Goal: Task Accomplishment & Management: Manage account settings

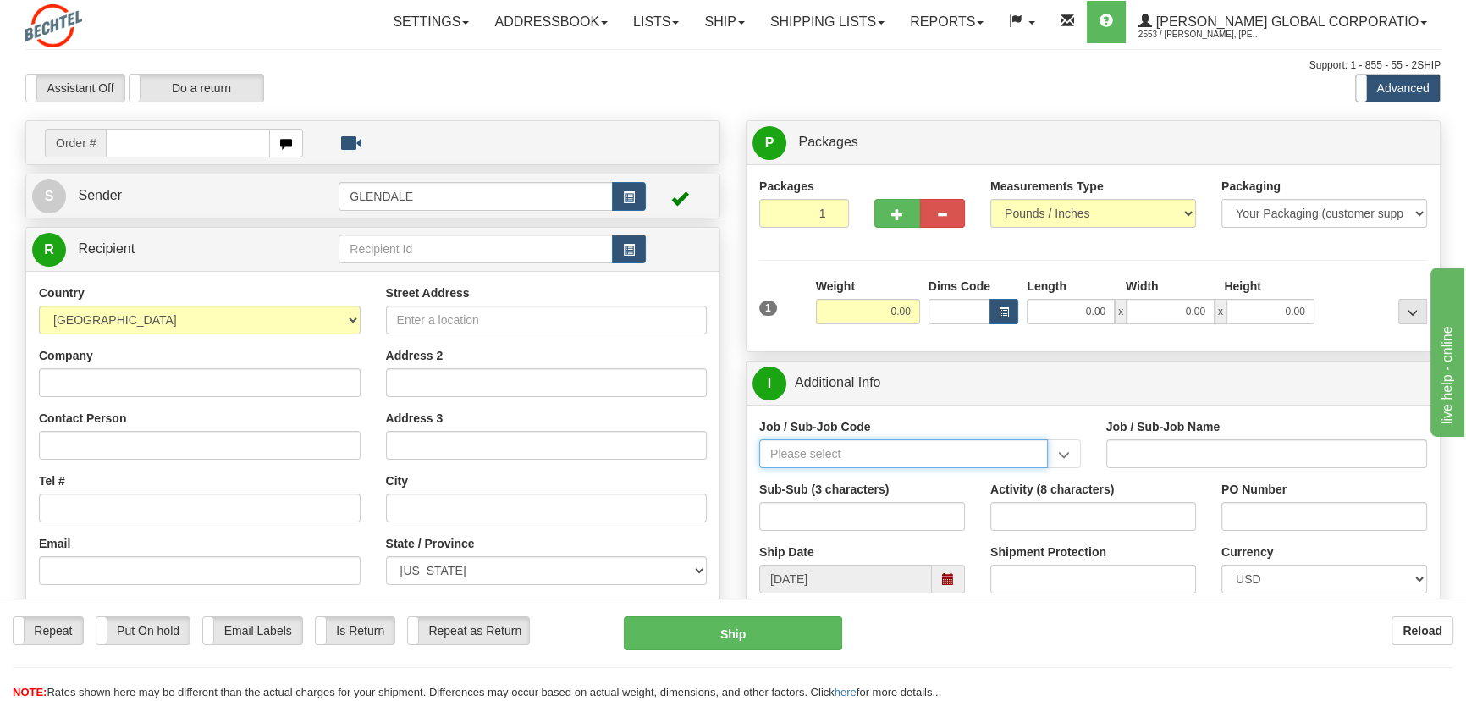
click at [847, 451] on input "Job / Sub-Job Code" at bounding box center [903, 453] width 289 height 29
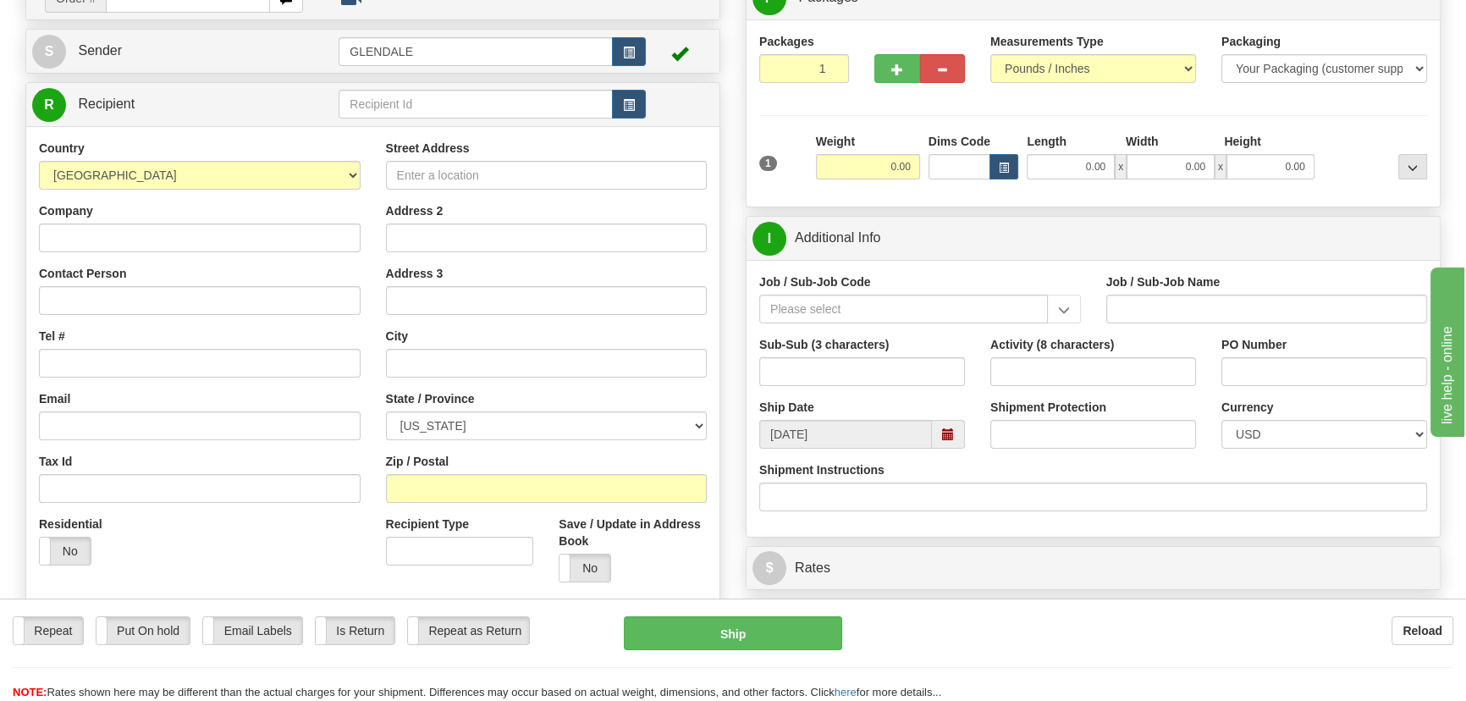
scroll to position [153, 0]
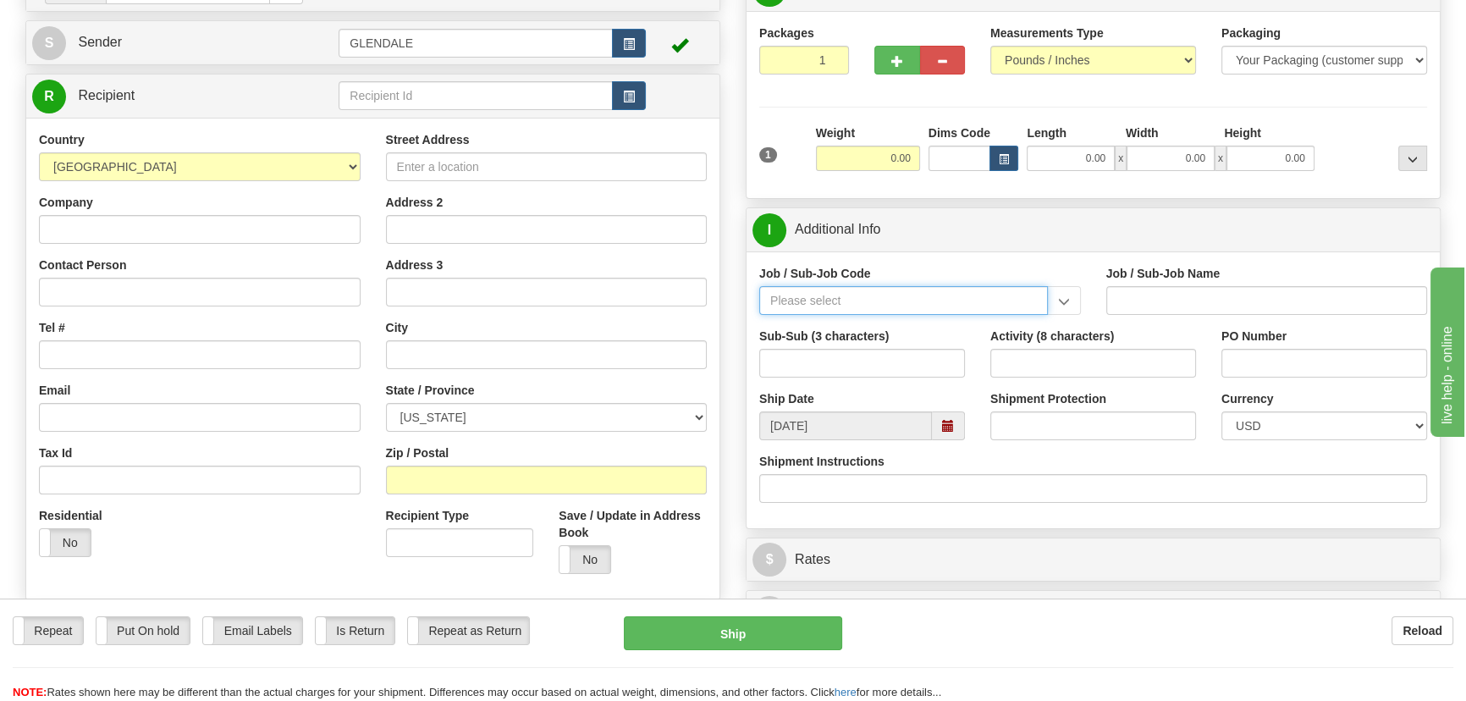
click at [878, 298] on input "Job / Sub-Job Code" at bounding box center [903, 300] width 289 height 29
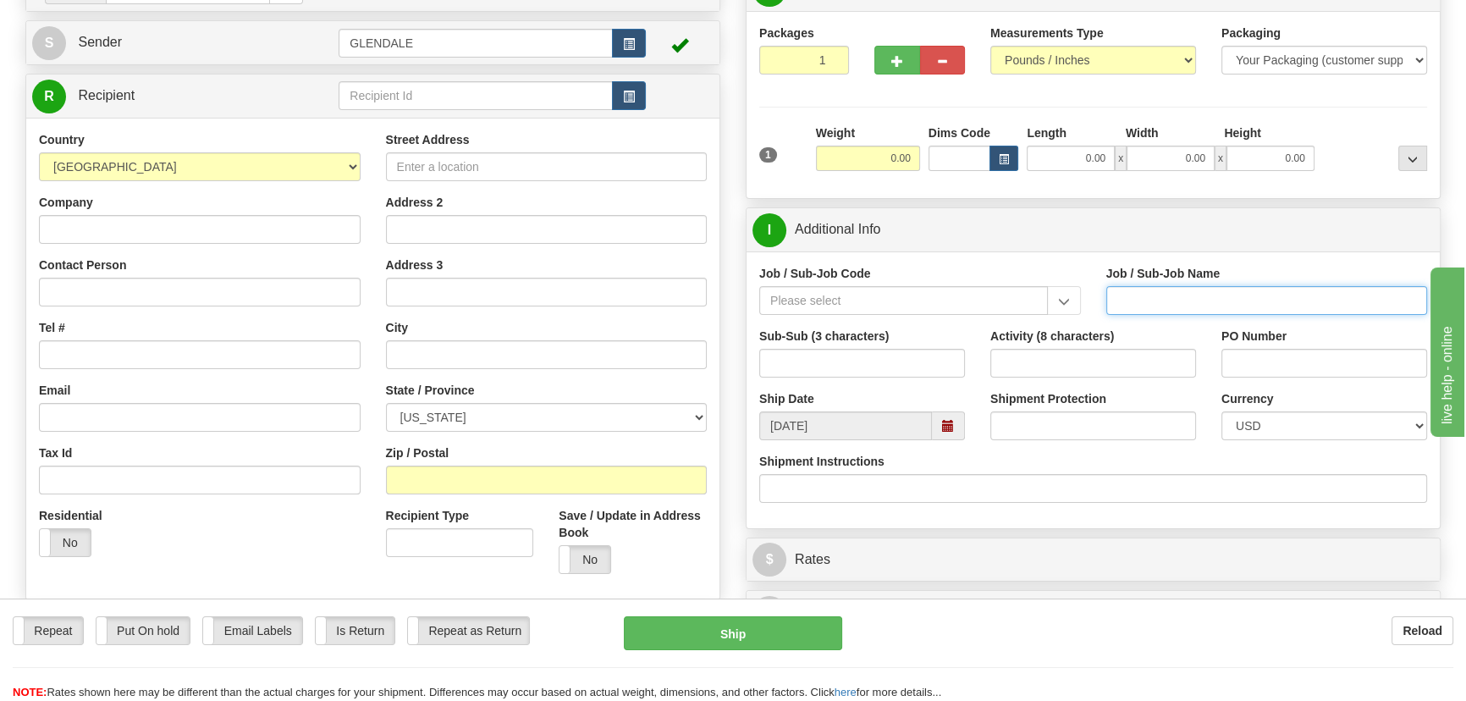
click at [1156, 301] on input "Job / Sub-Job Name" at bounding box center [1267, 300] width 322 height 29
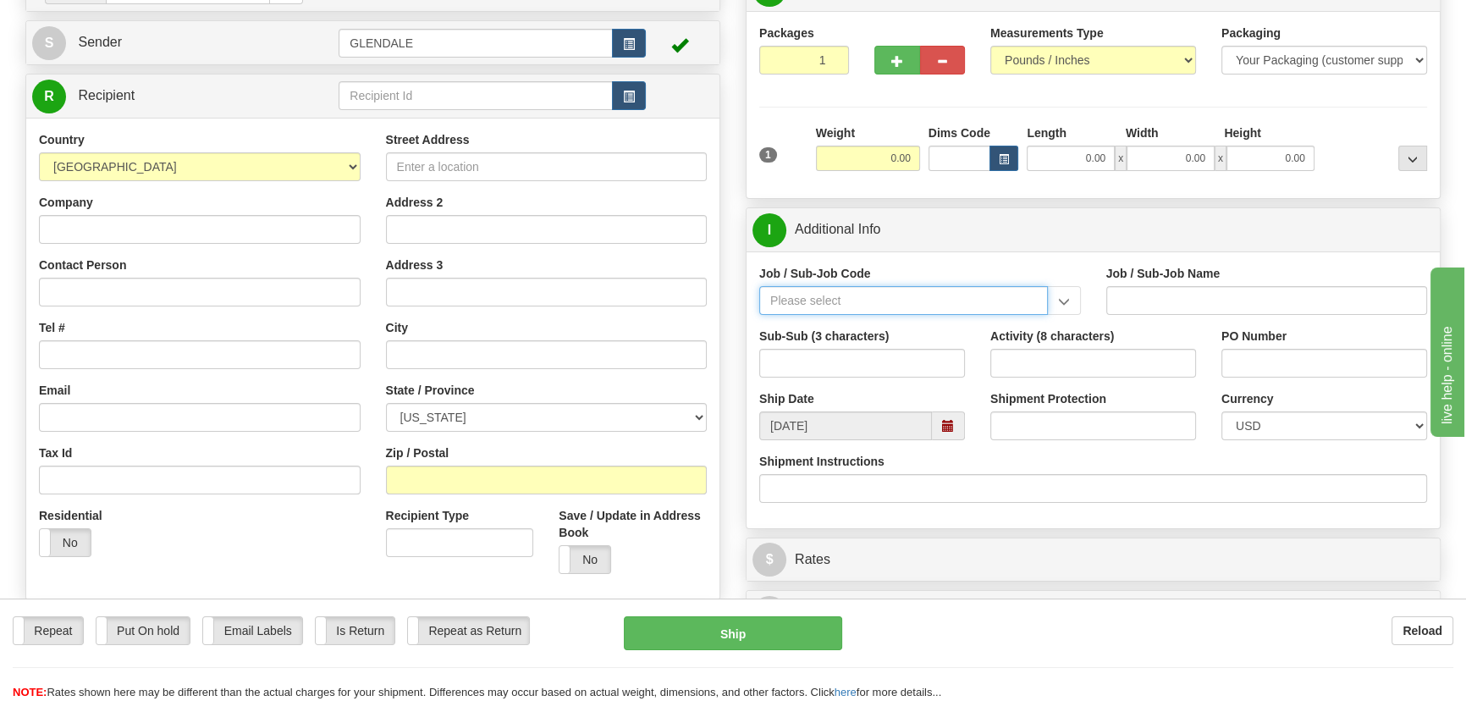
click at [940, 303] on input "Job / Sub-Job Code" at bounding box center [903, 300] width 289 height 29
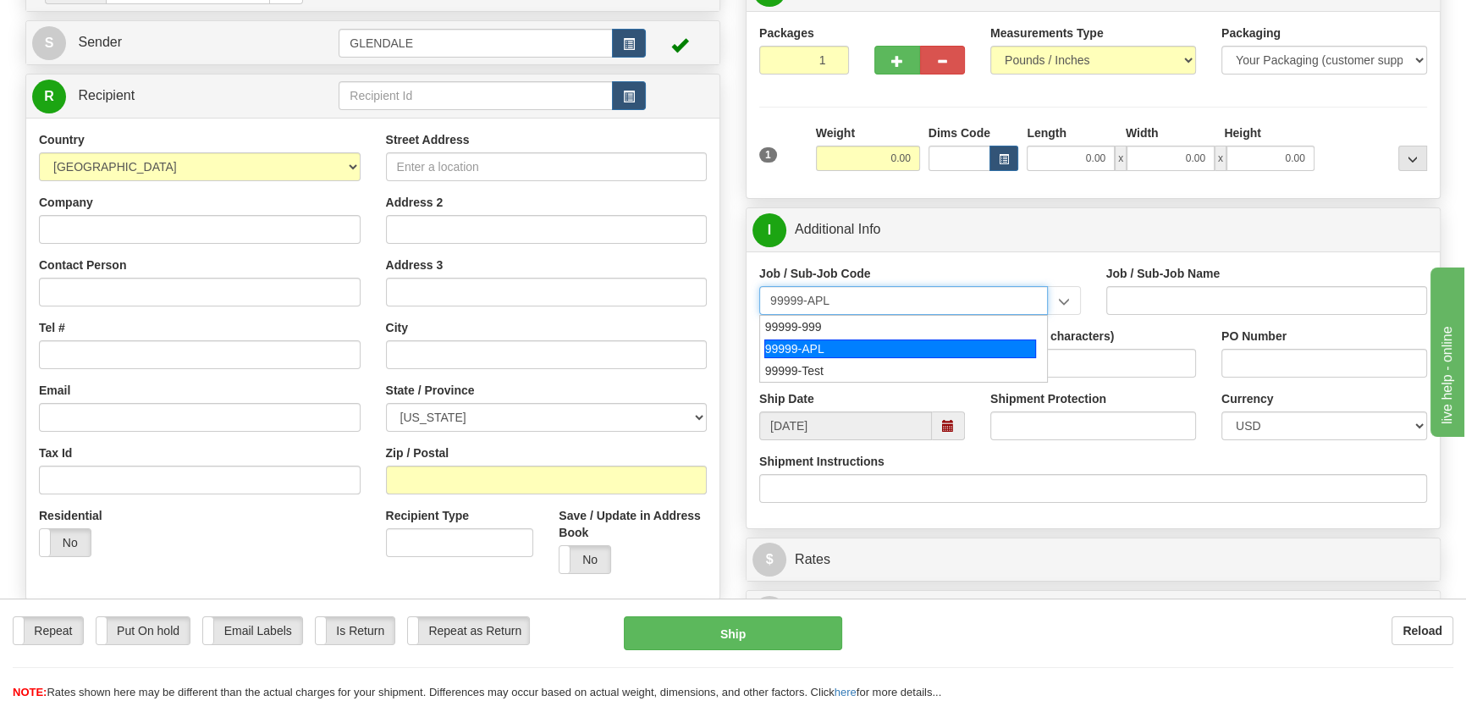
type input "99999-Test"
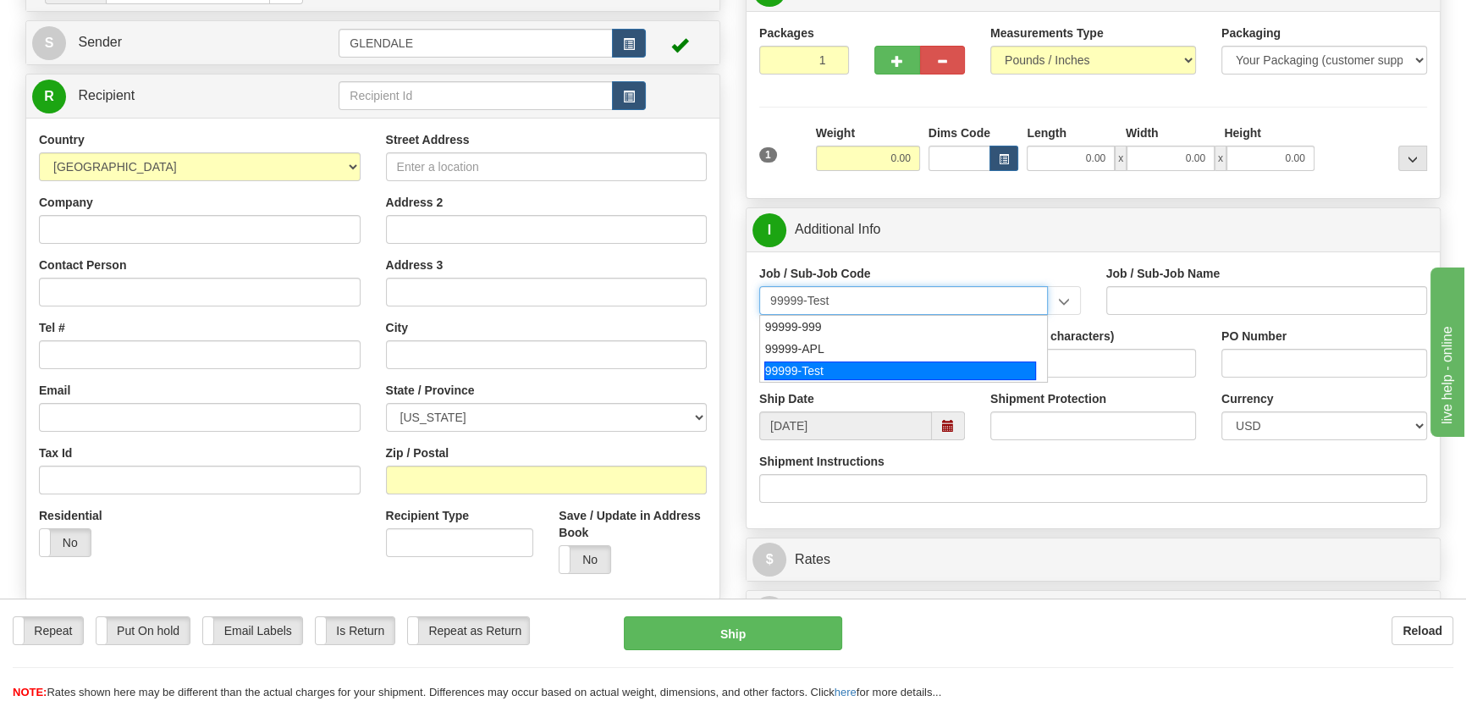
type input "Shipping Test"
type input "99999-Test"
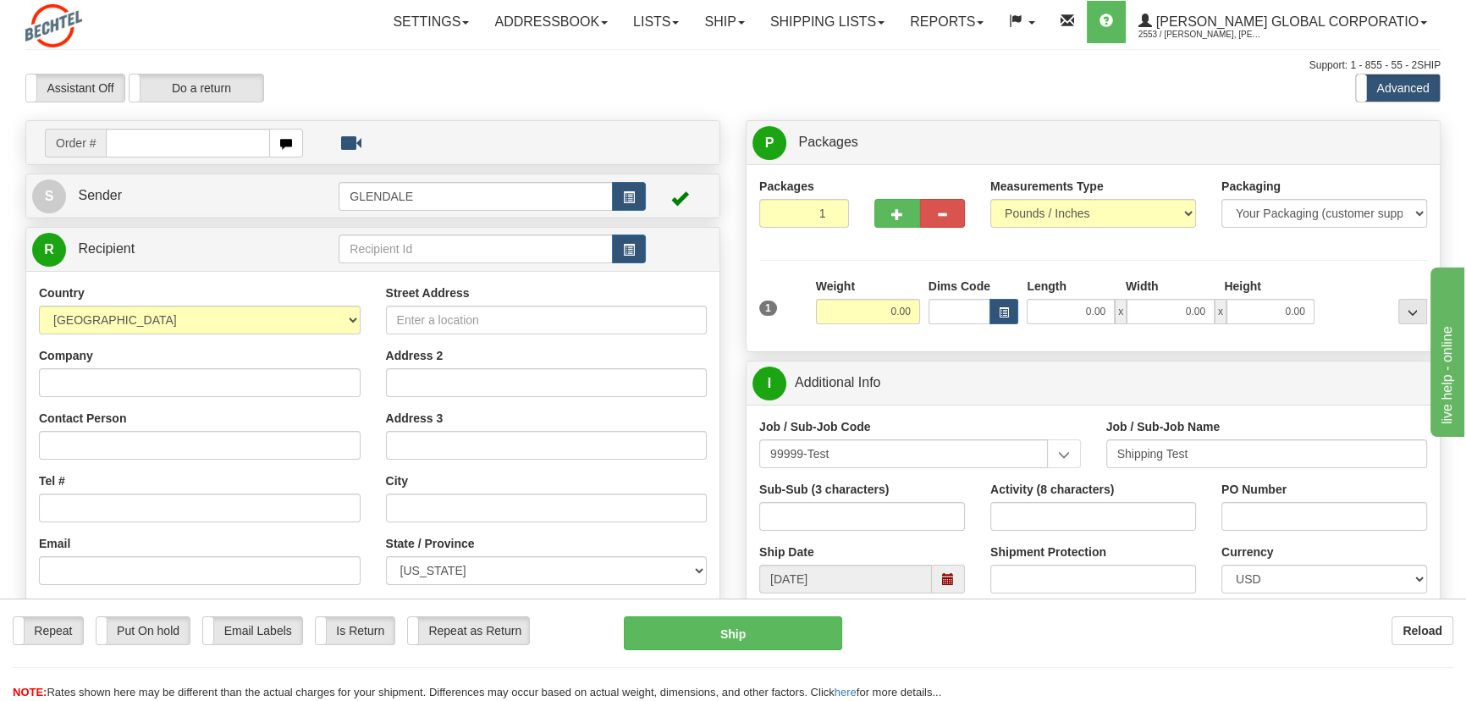
scroll to position [0, 0]
click at [756, 30] on link "Ship" at bounding box center [723, 22] width 65 height 42
click at [717, 80] on span "OnHold / Order Queue" at bounding box center [679, 81] width 119 height 14
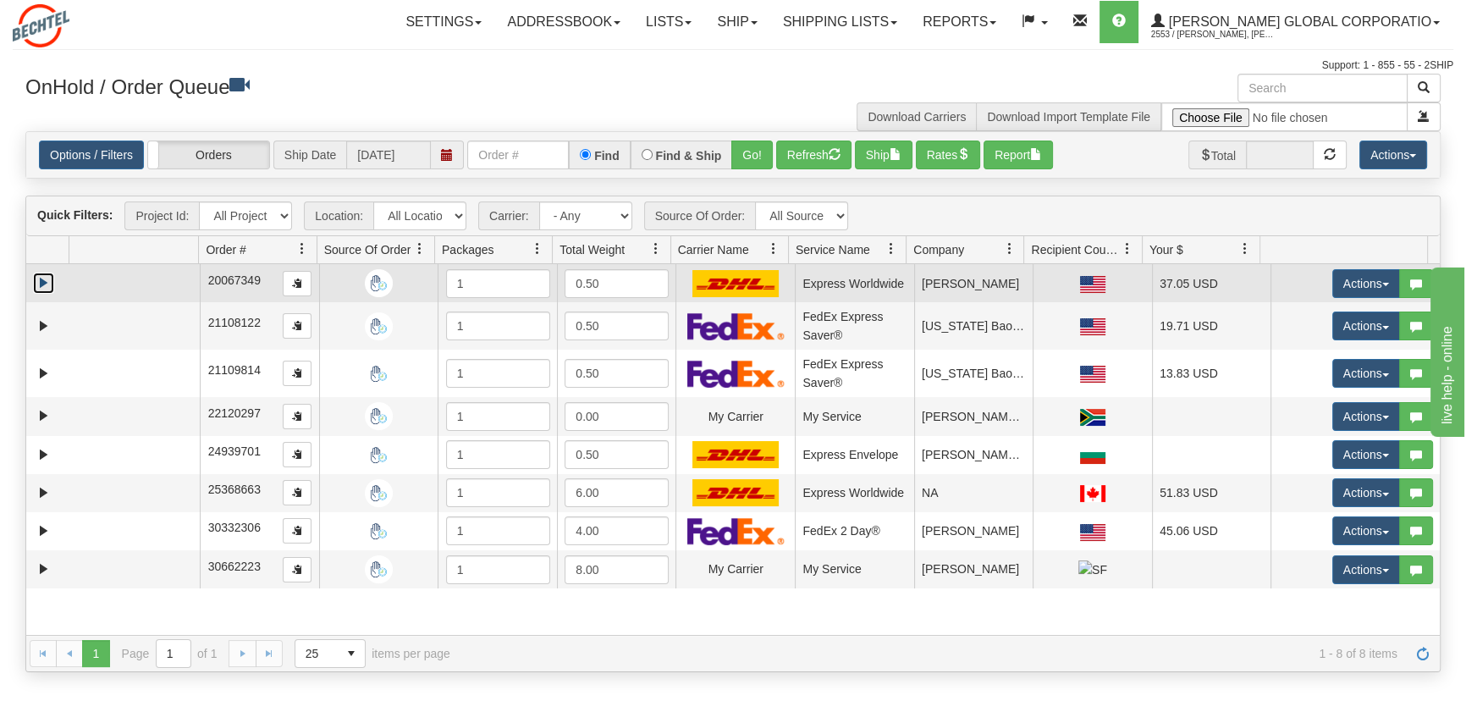
click at [45, 278] on link "Expand" at bounding box center [43, 282] width 21 height 21
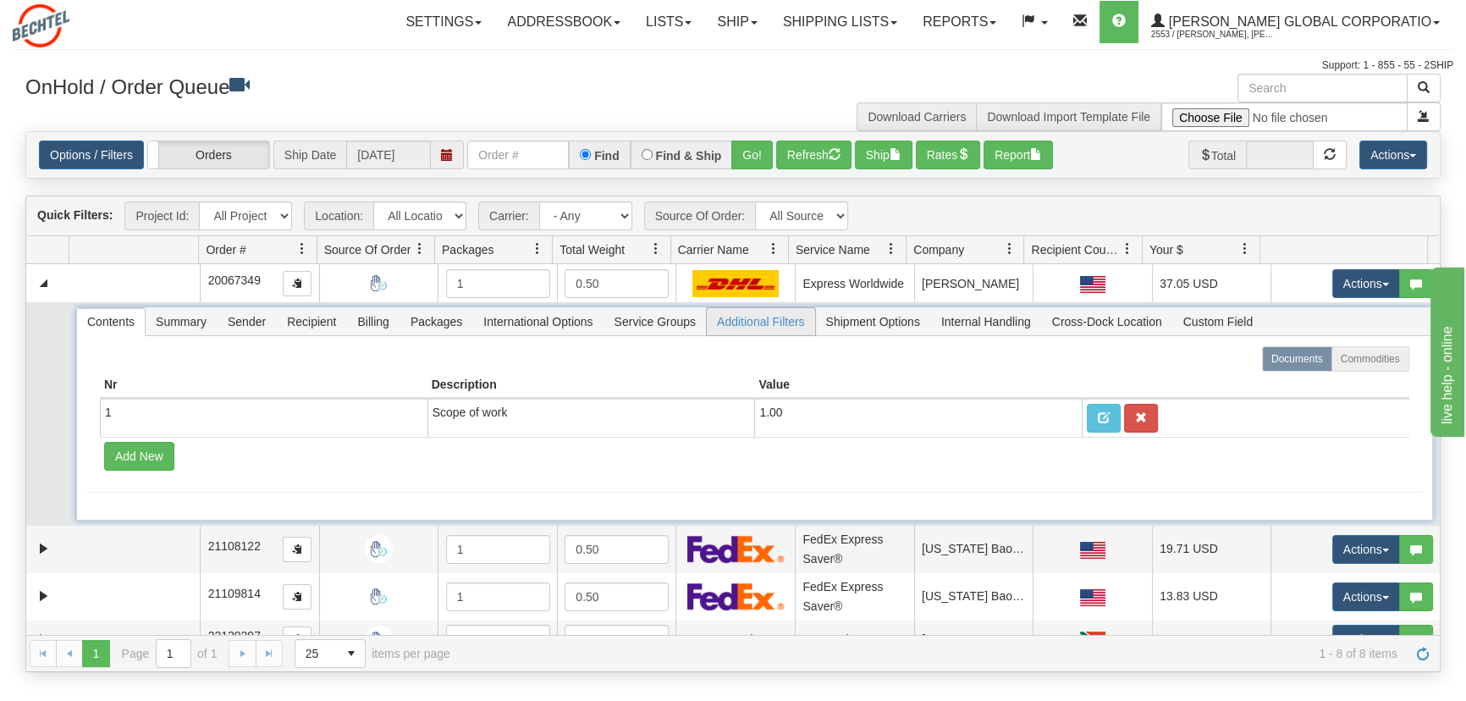
click at [751, 322] on span "Additional Filters" at bounding box center [761, 321] width 108 height 27
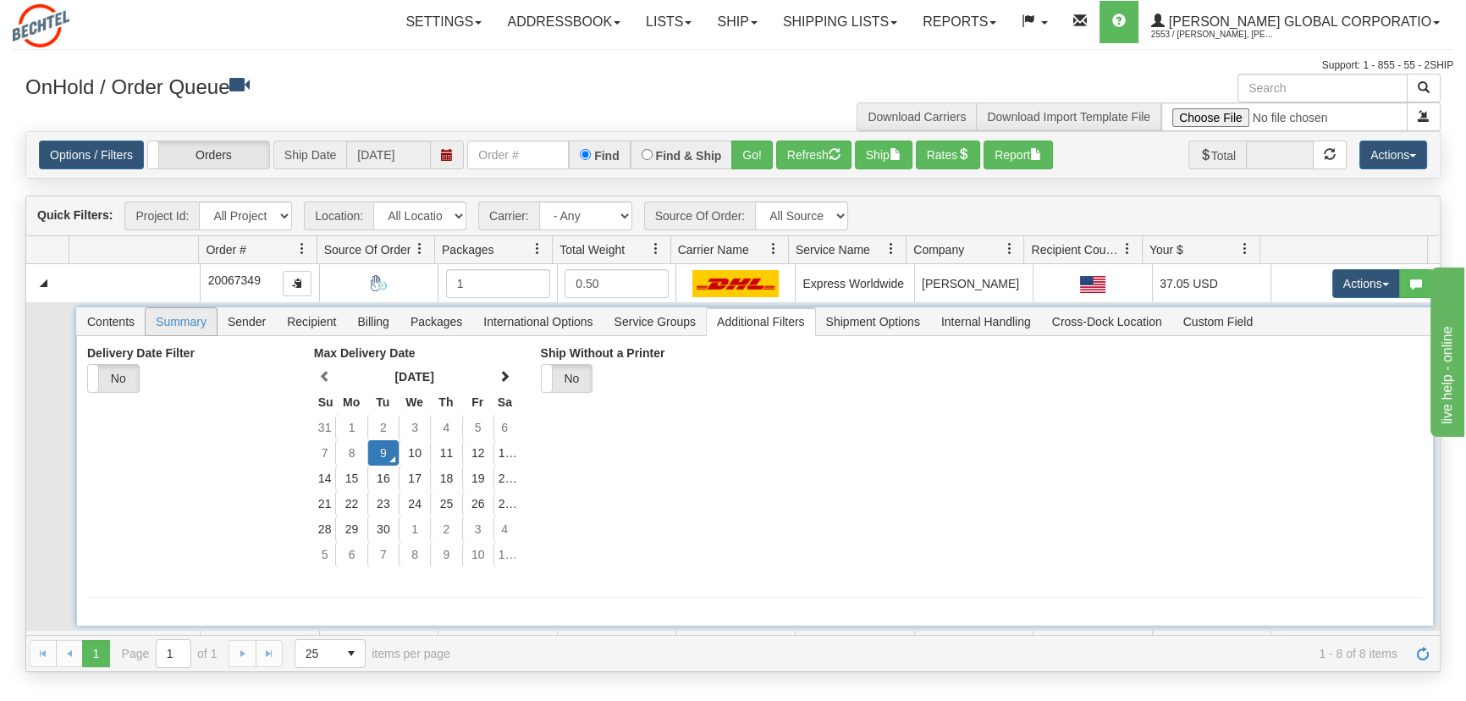
click at [173, 315] on span "Summary" at bounding box center [181, 321] width 71 height 27
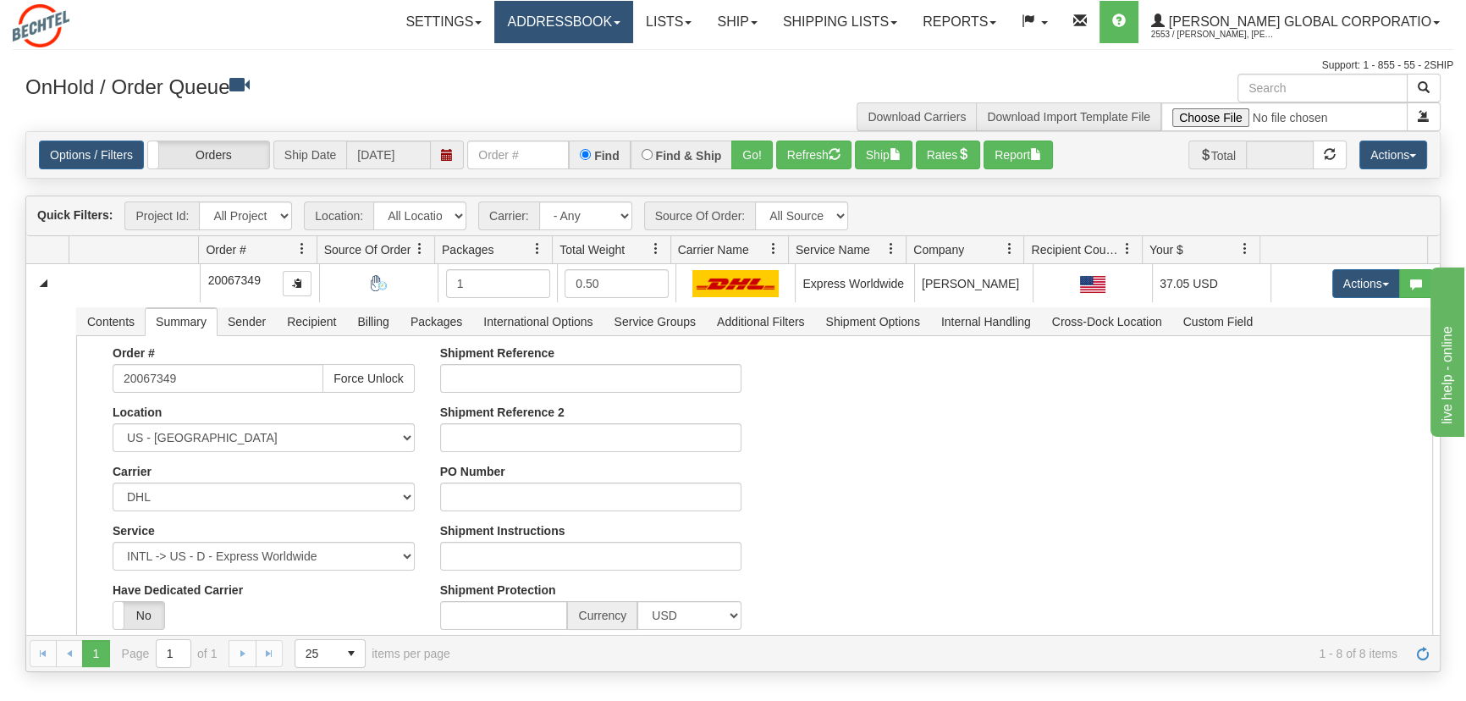
click at [633, 25] on link "Addressbook" at bounding box center [563, 22] width 139 height 42
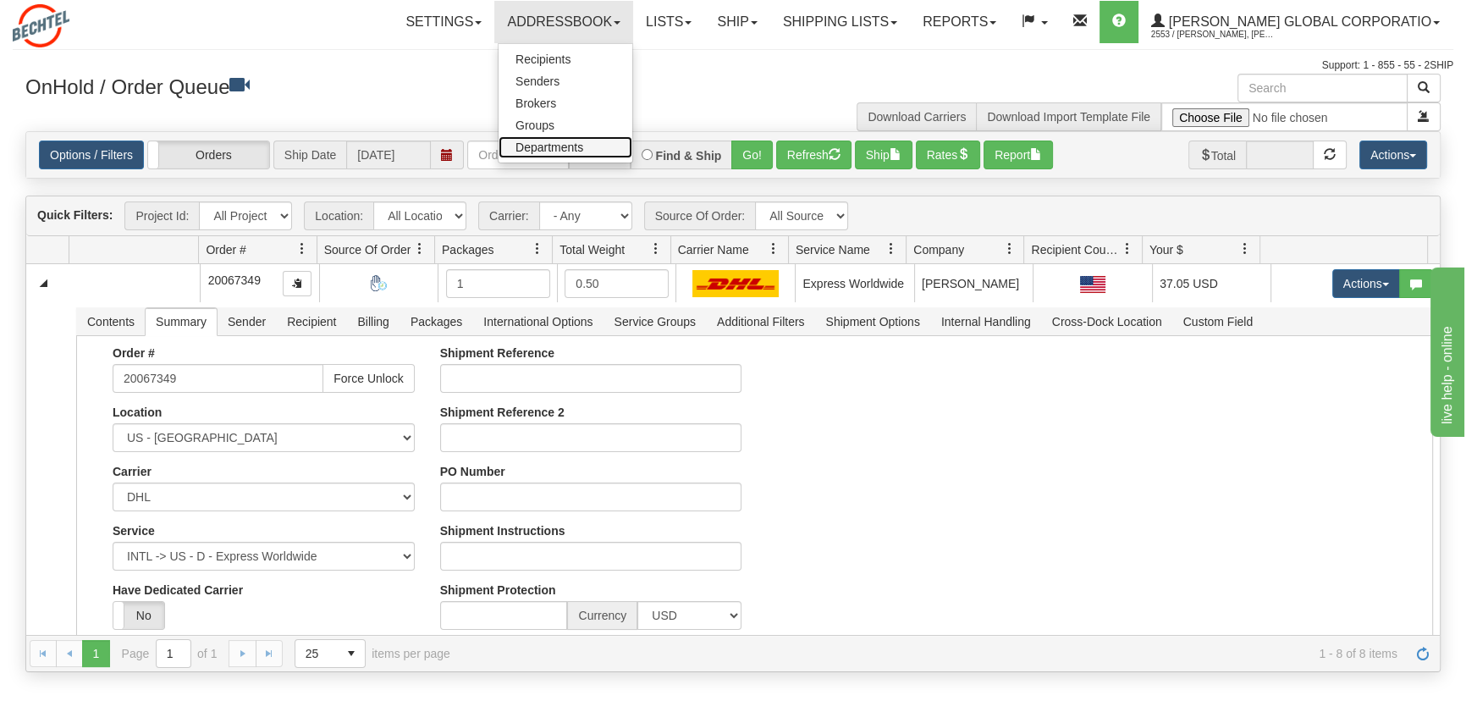
click at [583, 144] on span "Departments" at bounding box center [549, 147] width 68 height 14
click at [585, 144] on div "Find" at bounding box center [599, 154] width 61 height 29
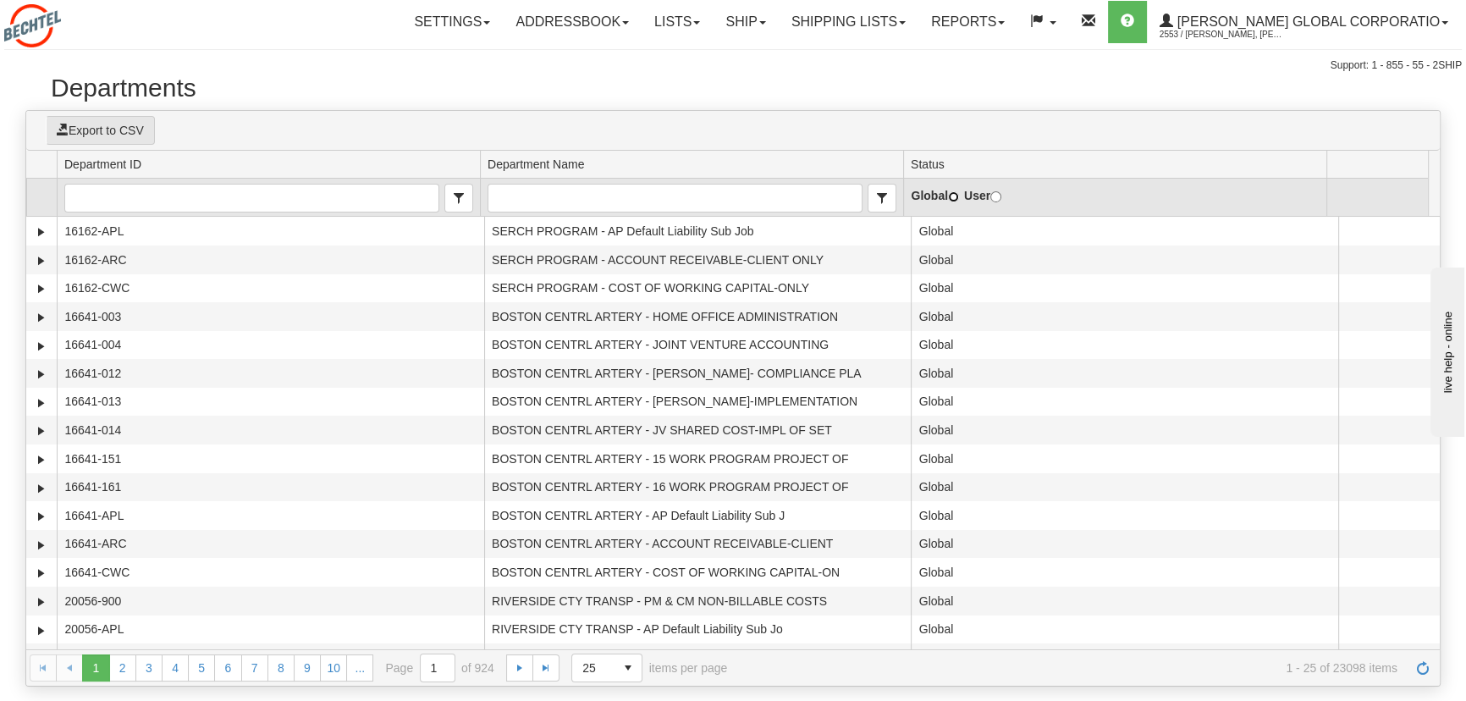
click at [951, 194] on input "Global" at bounding box center [953, 196] width 11 height 11
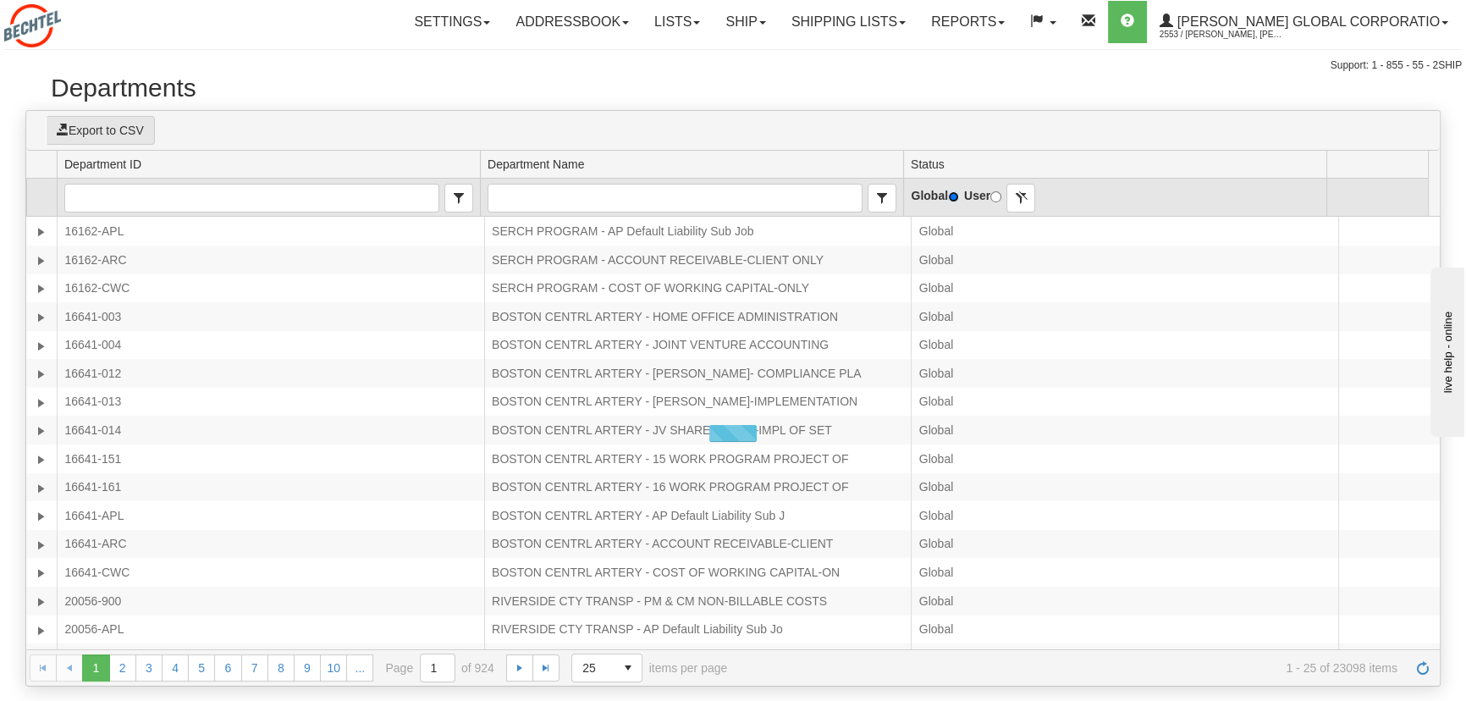
radio input "true"
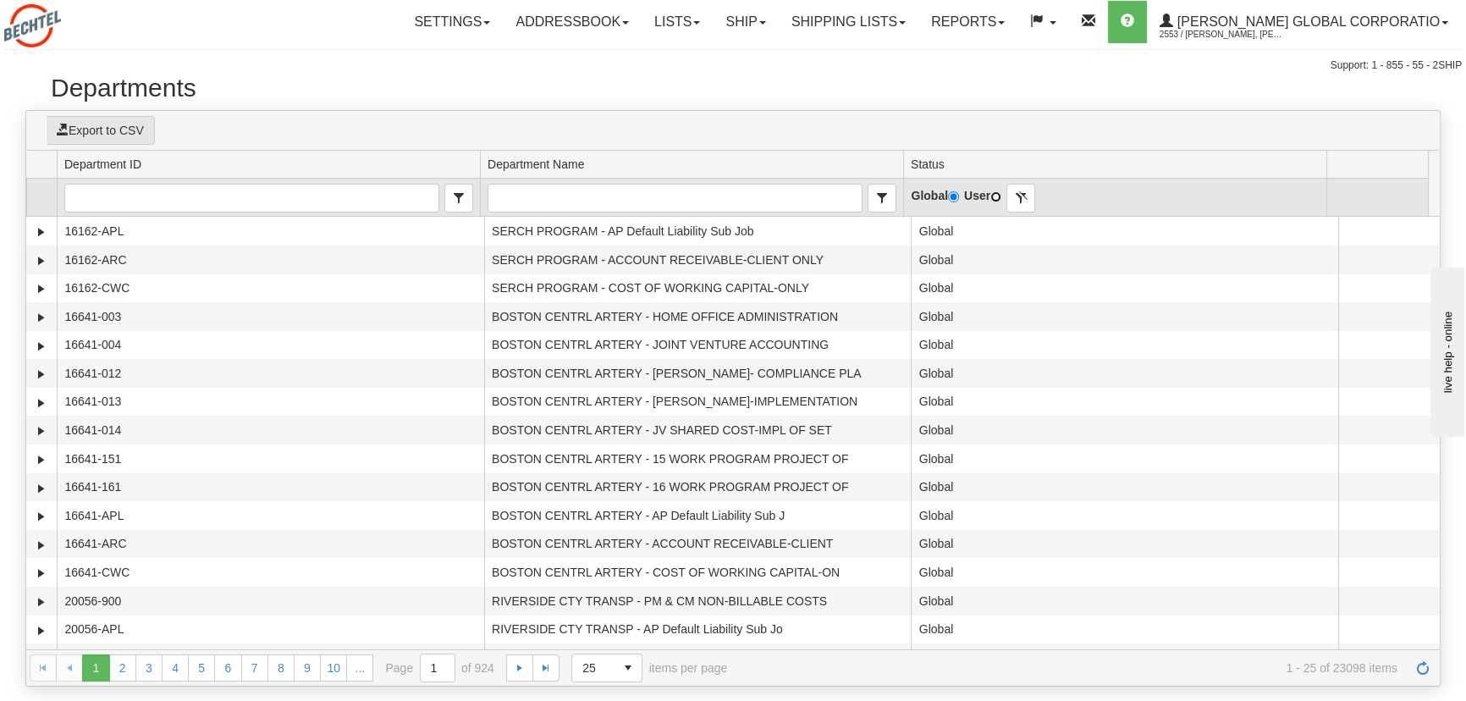
click at [995, 194] on input "User" at bounding box center [995, 196] width 11 height 11
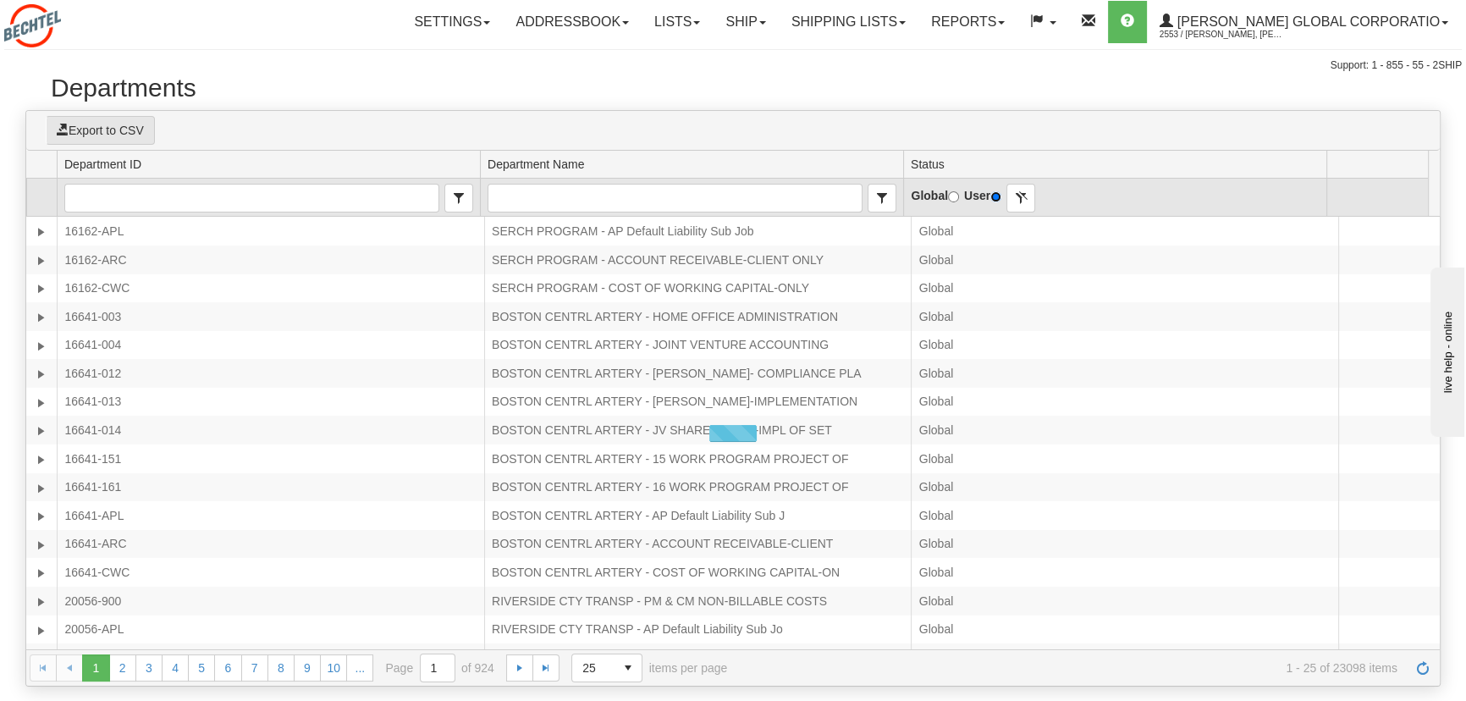
radio input "true"
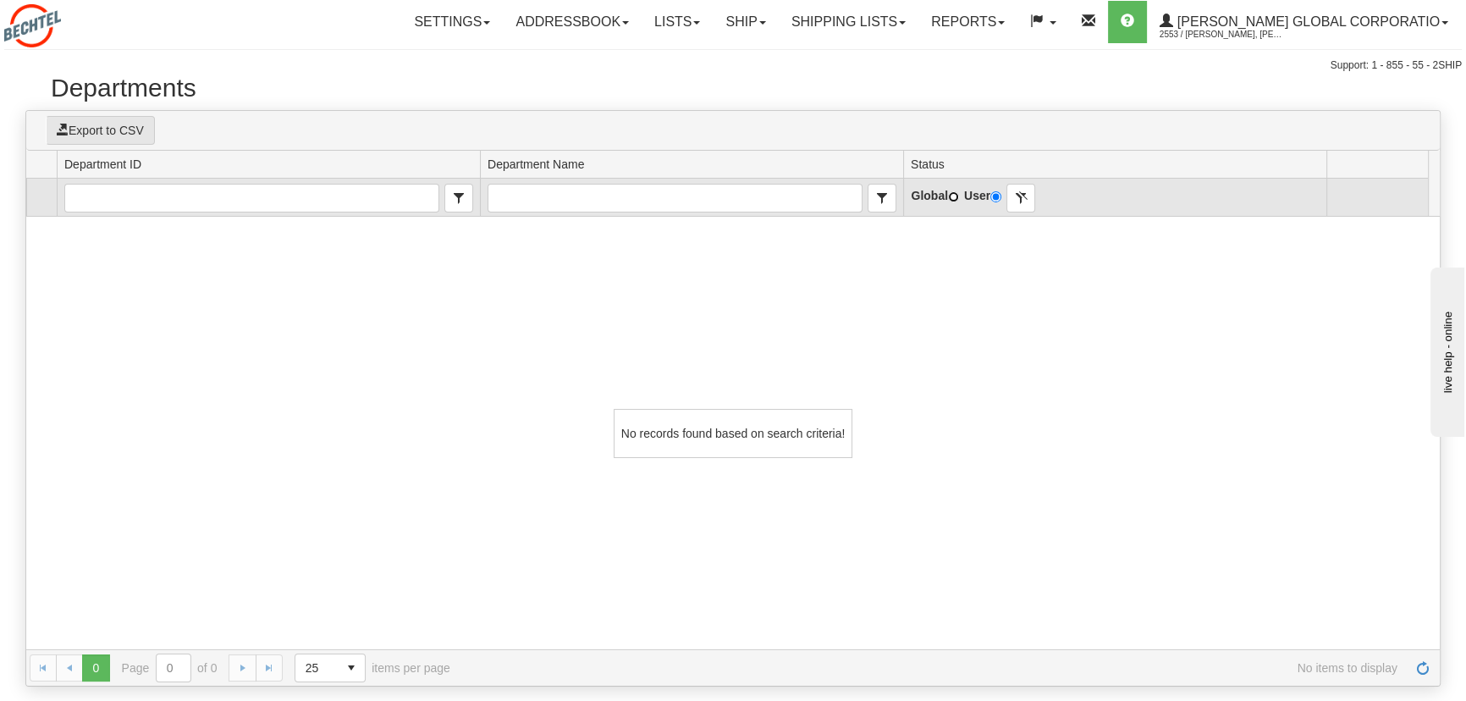
click at [951, 194] on input "Global" at bounding box center [953, 196] width 11 height 11
radio input "true"
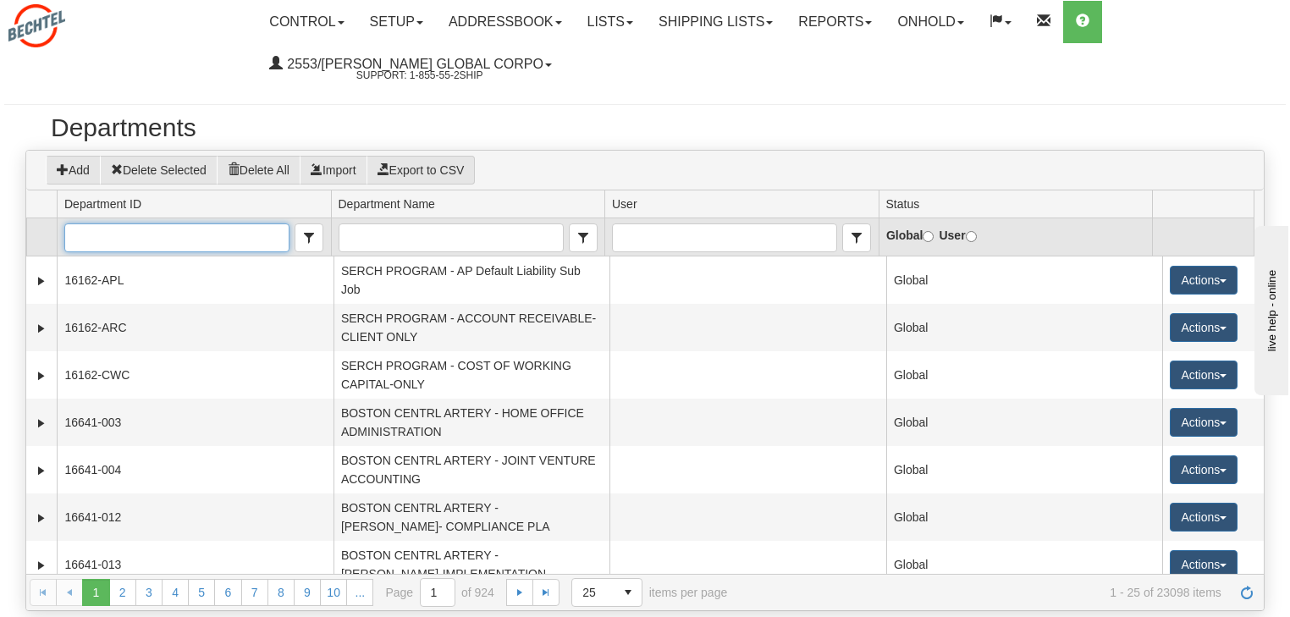
click at [110, 228] on input "Department ID" at bounding box center [176, 237] width 223 height 27
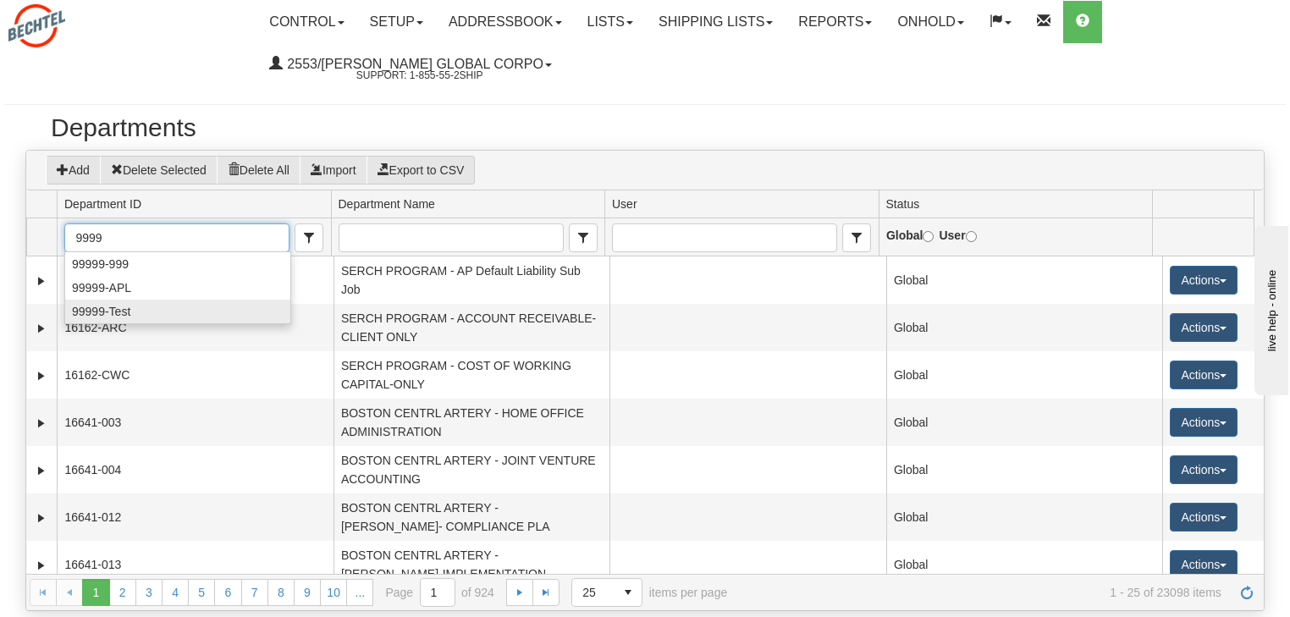
click at [125, 311] on span "99999-Test" at bounding box center [101, 311] width 58 height 17
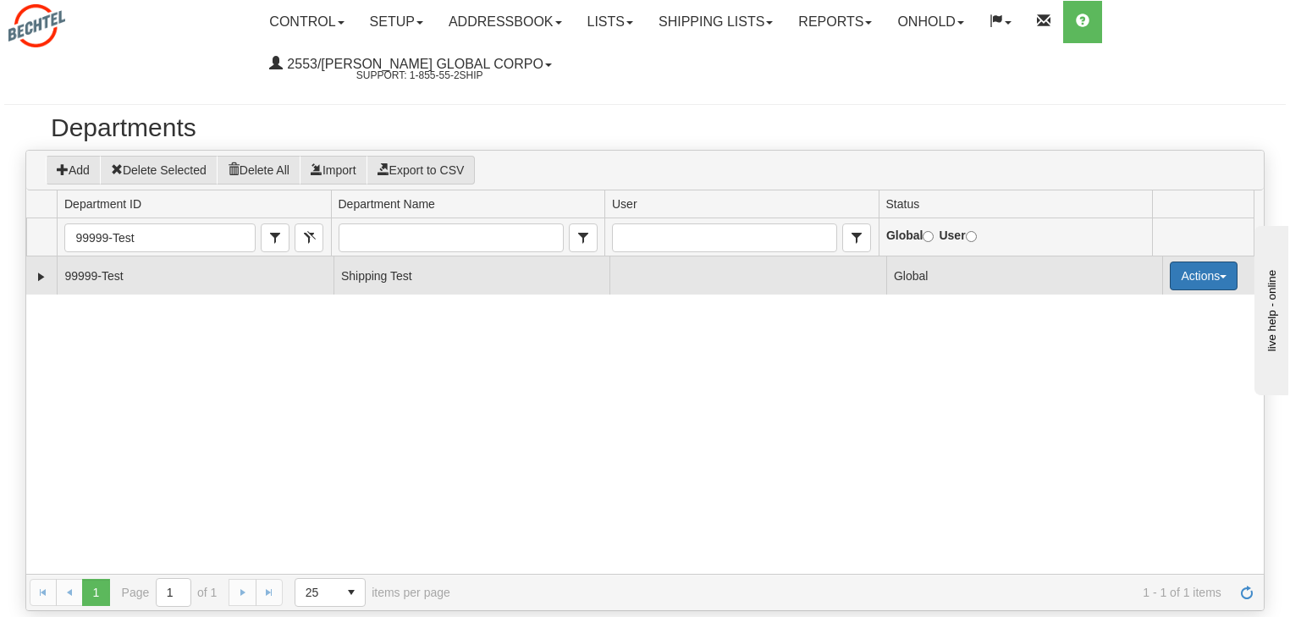
click at [1219, 272] on button "Actions" at bounding box center [1203, 275] width 68 height 29
click at [1141, 328] on span "Delete" at bounding box center [1139, 329] width 43 height 12
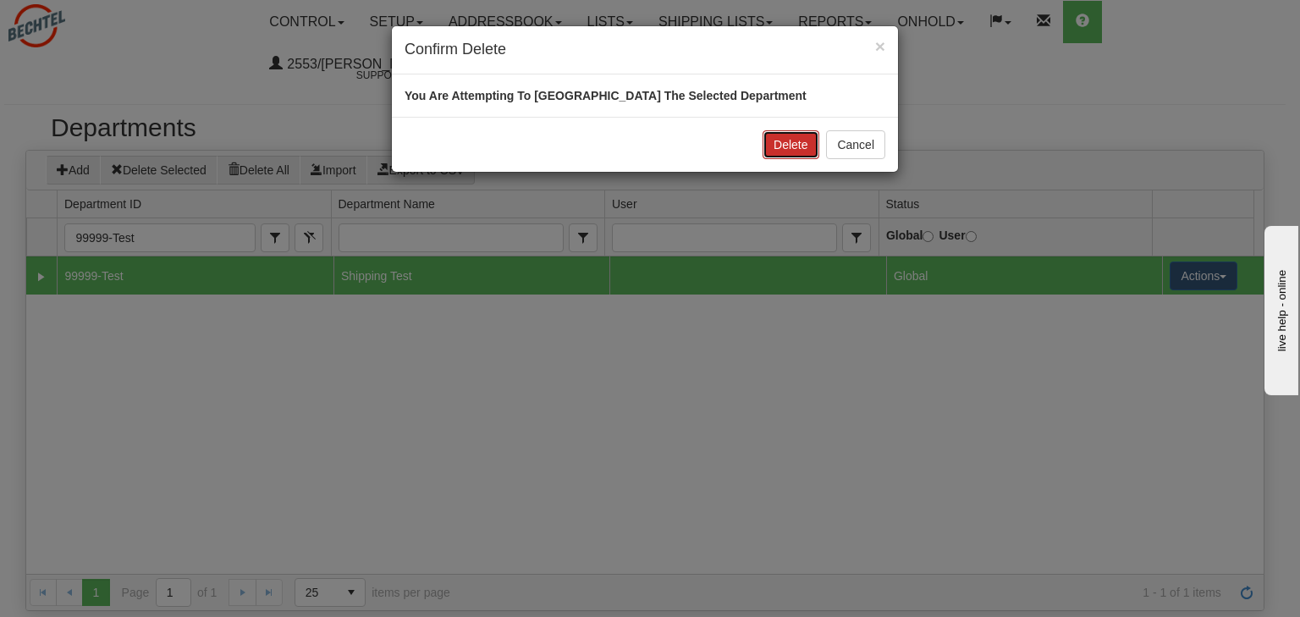
click at [795, 149] on button "Delete" at bounding box center [790, 144] width 56 height 29
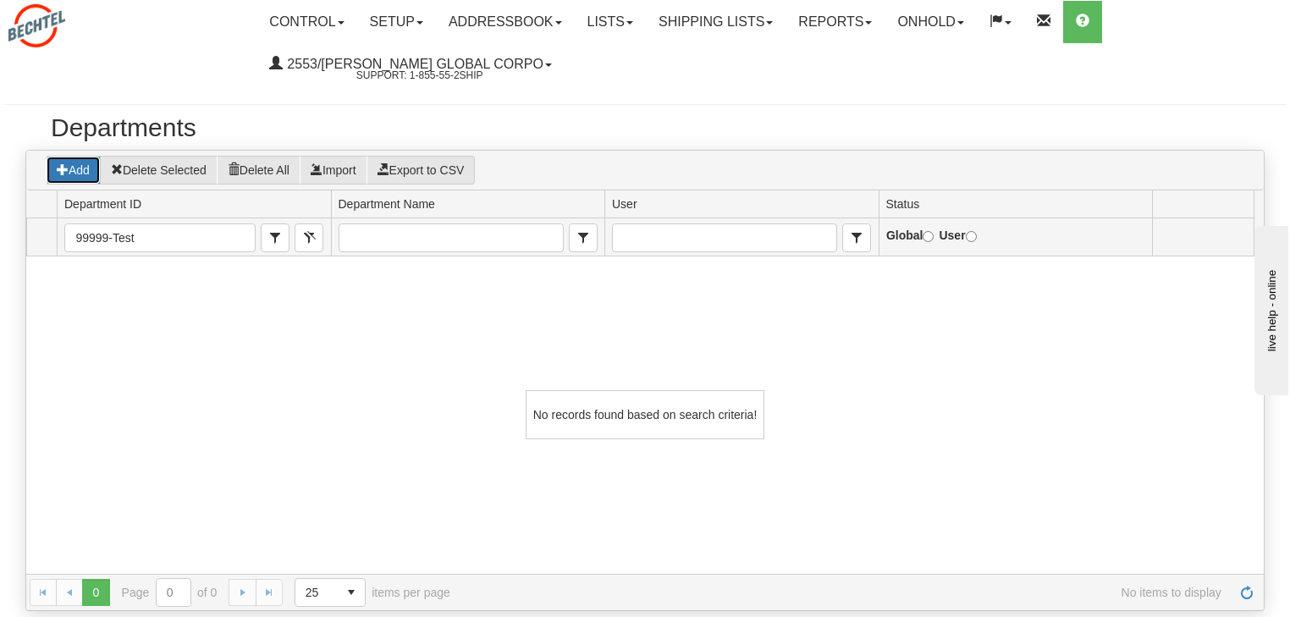
click at [74, 168] on button "Add" at bounding box center [73, 170] width 55 height 29
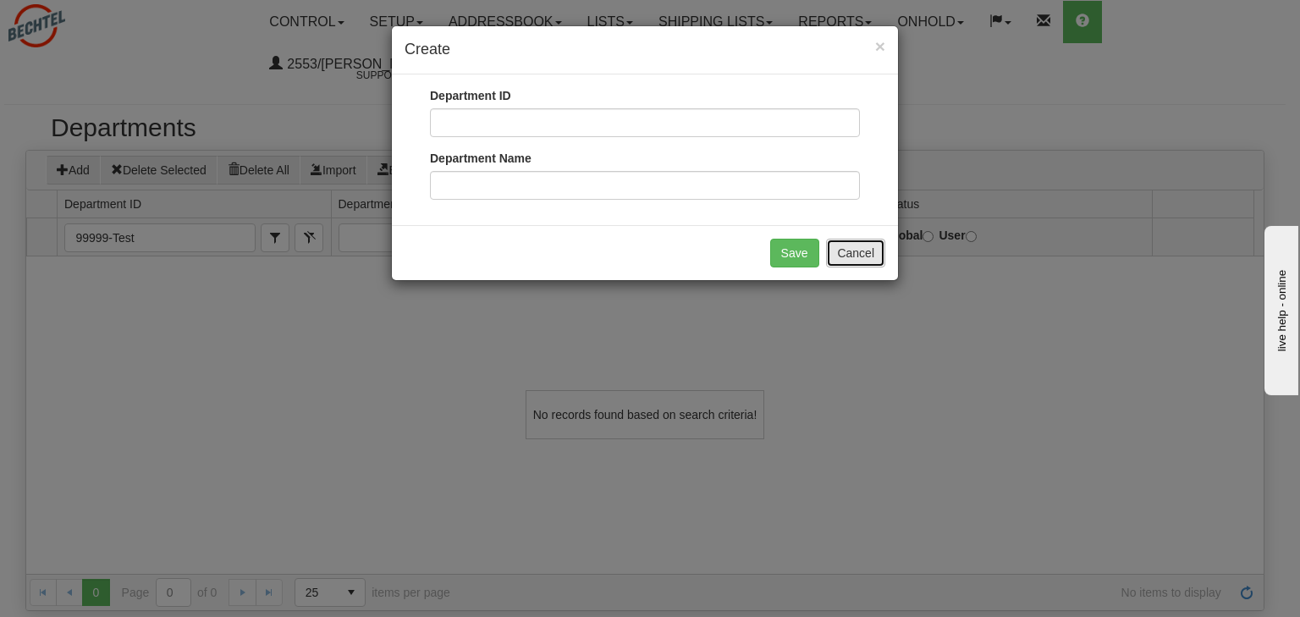
click at [863, 250] on button "Cancel" at bounding box center [855, 253] width 59 height 29
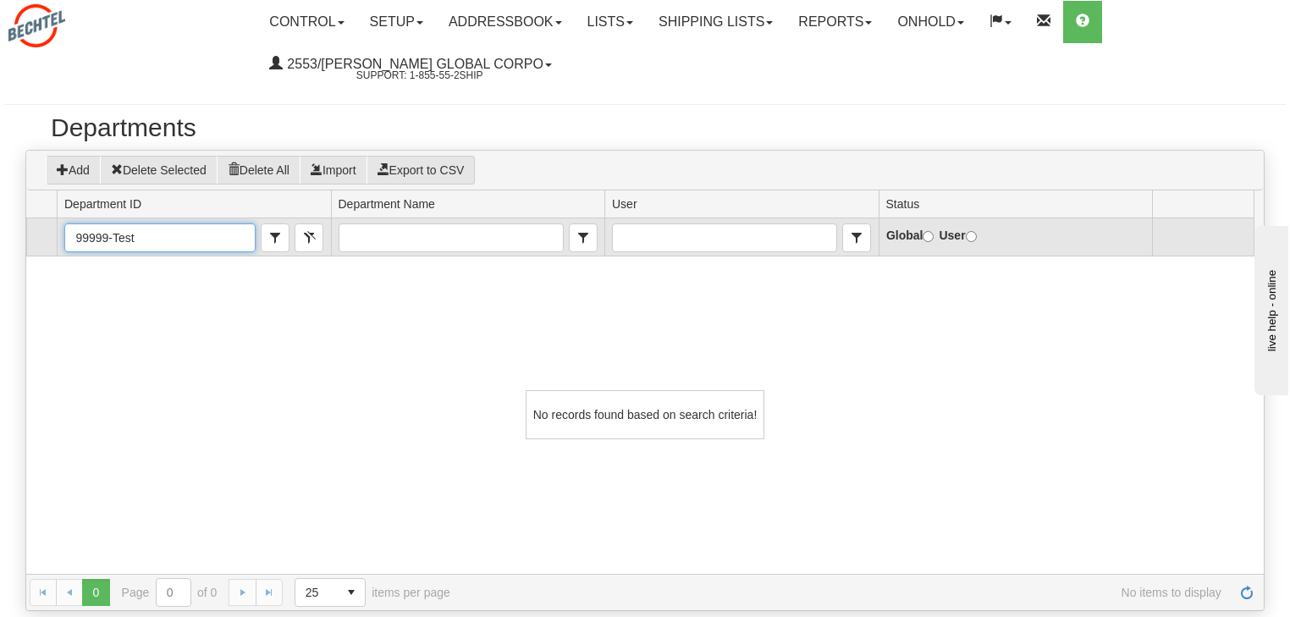
click at [151, 230] on input "99999-Test" at bounding box center [160, 237] width 190 height 27
type input "9"
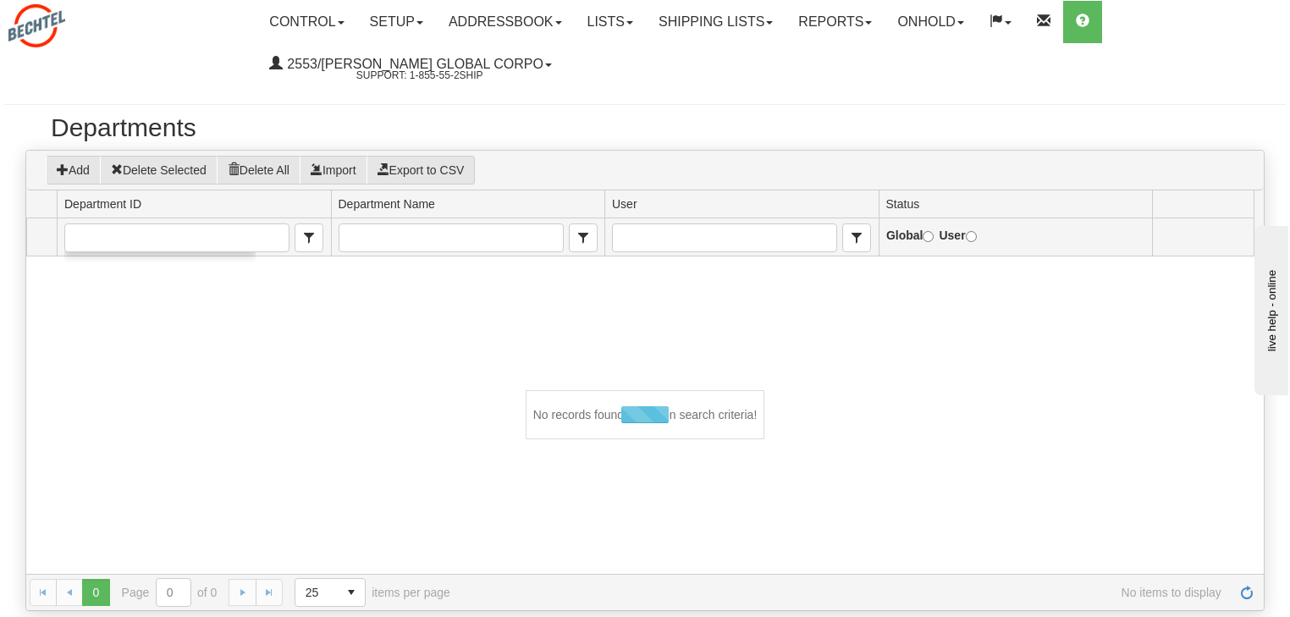
click at [352, 363] on div "Loading... No records found based on search criteria!" at bounding box center [644, 414] width 1237 height 317
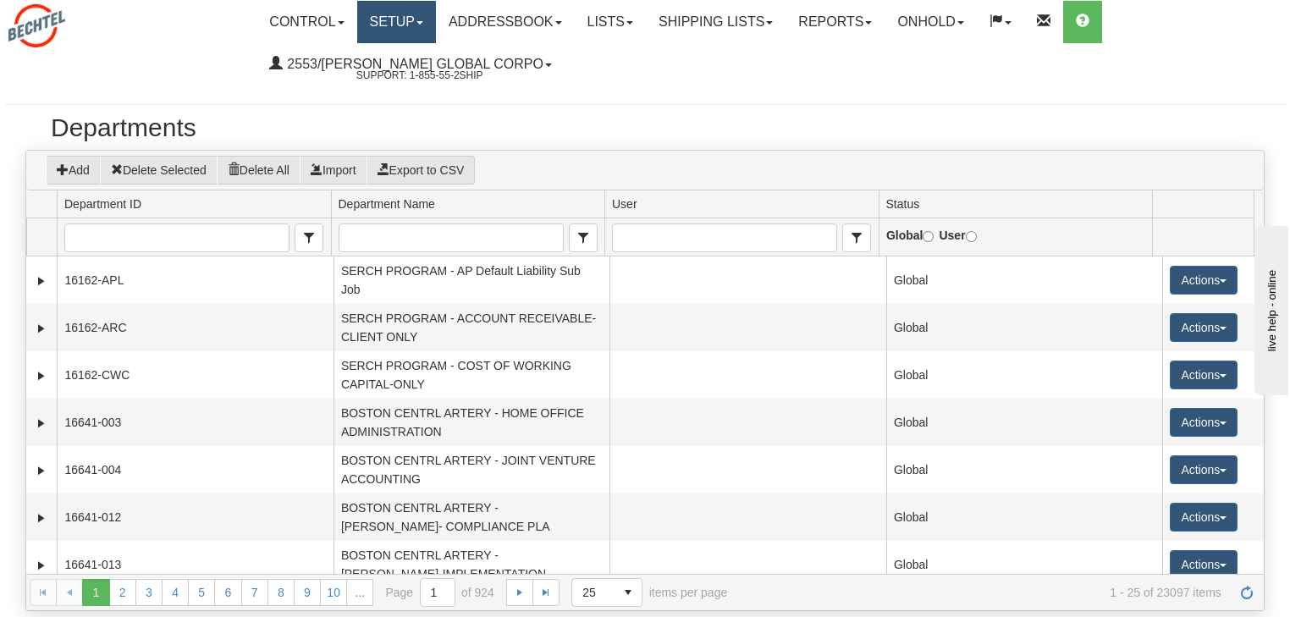
click at [423, 23] on span at bounding box center [419, 22] width 7 height 3
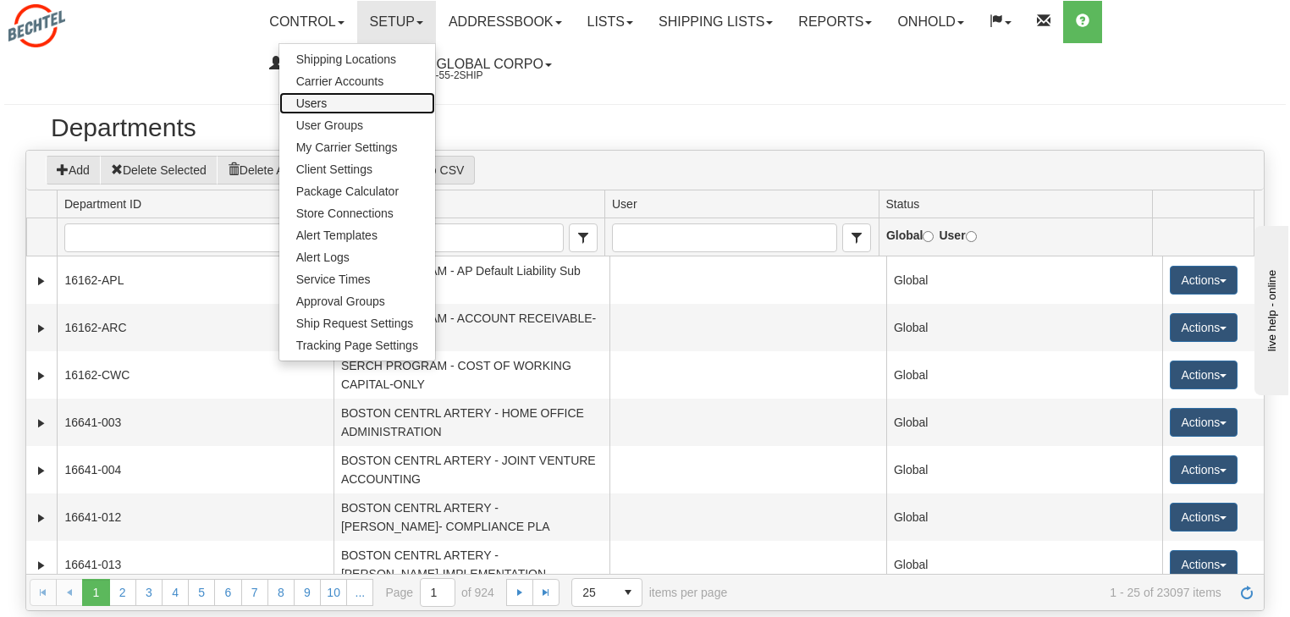
click at [361, 93] on link "Users" at bounding box center [357, 103] width 156 height 22
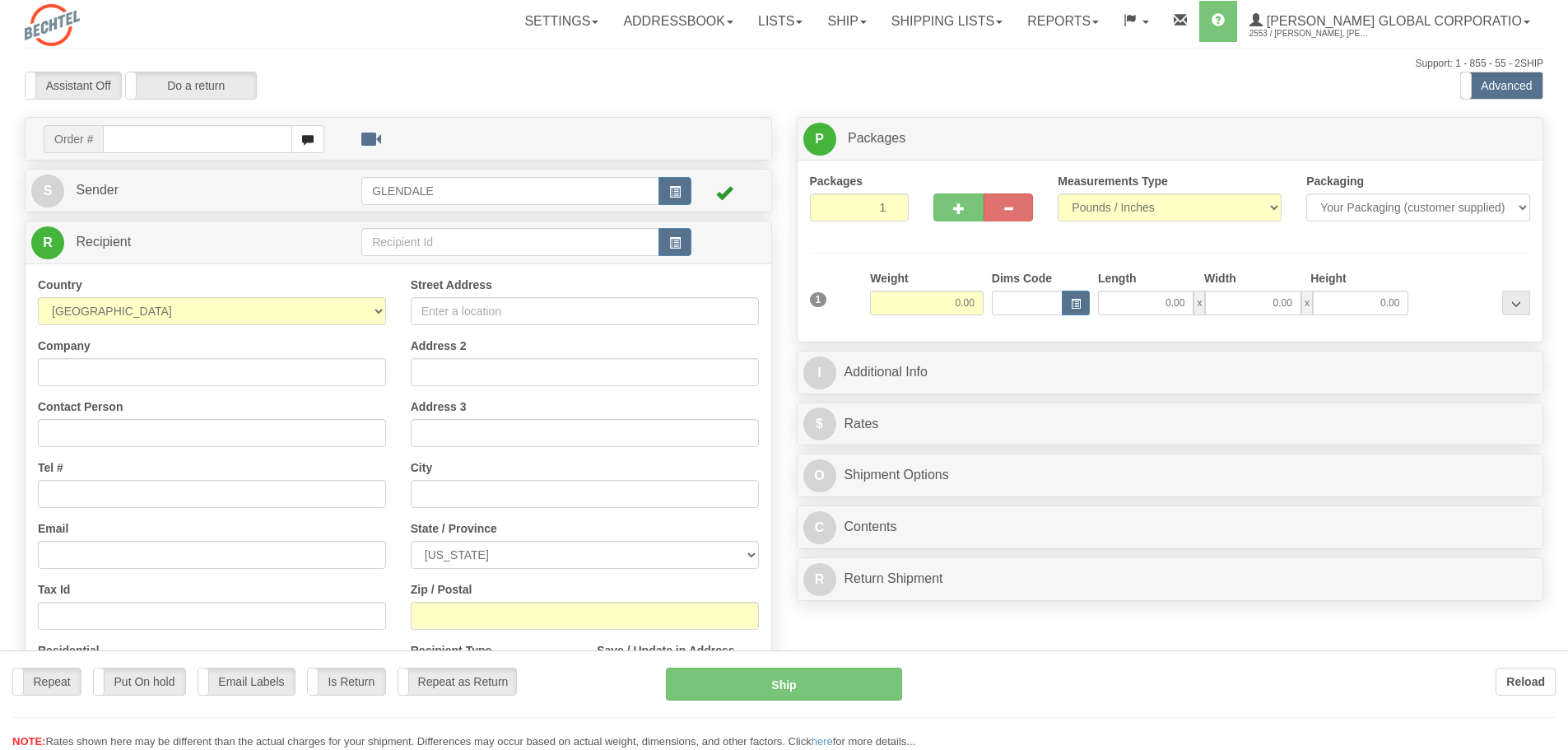
click at [923, 372] on div "Toggle navigation Settings Shipping Preferences Fields Preferences New" at bounding box center [784, 464] width 1568 height 928
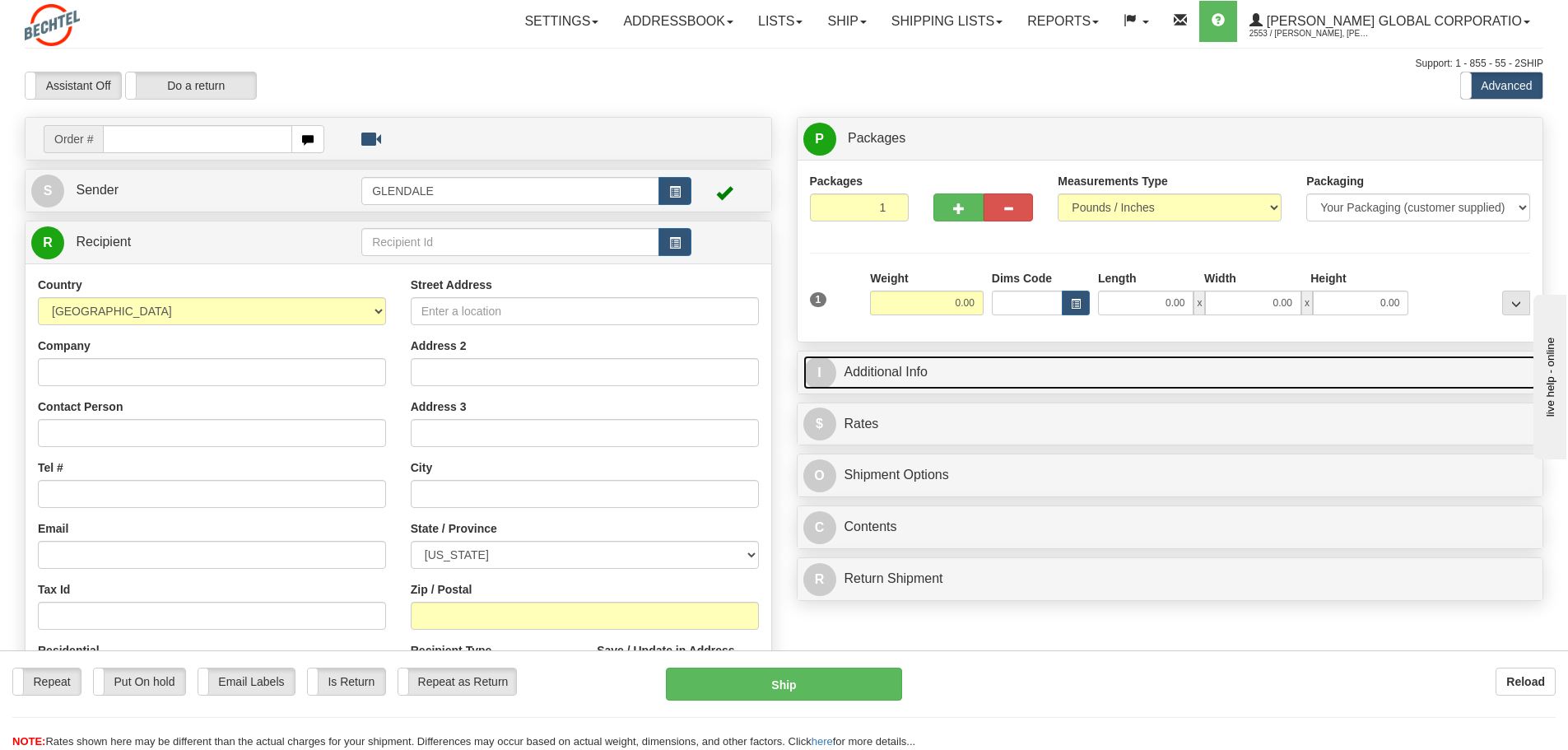
click at [926, 377] on link "I Additional Info" at bounding box center [1170, 373] width 734 height 34
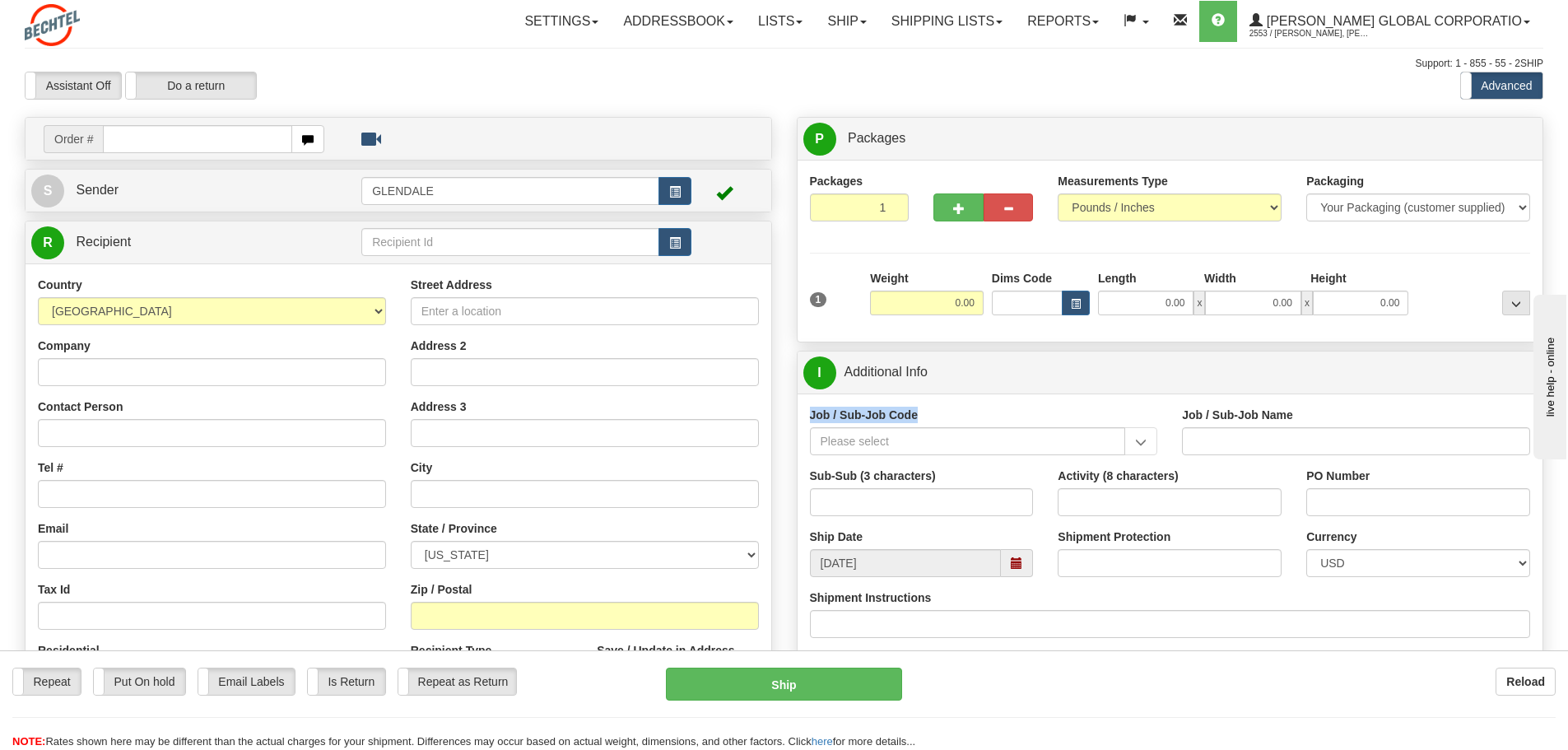
drag, startPoint x: 932, startPoint y: 411, endPoint x: 810, endPoint y: 417, distance: 122.1
click at [810, 417] on div "Job / Sub-Job Code" at bounding box center [984, 431] width 348 height 49
copy label "Job / Sub-Job Code"
drag, startPoint x: 1567, startPoint y: 483, endPoint x: 2990, endPoint y: 889, distance: 1479.8
